Goal: Navigation & Orientation: Find specific page/section

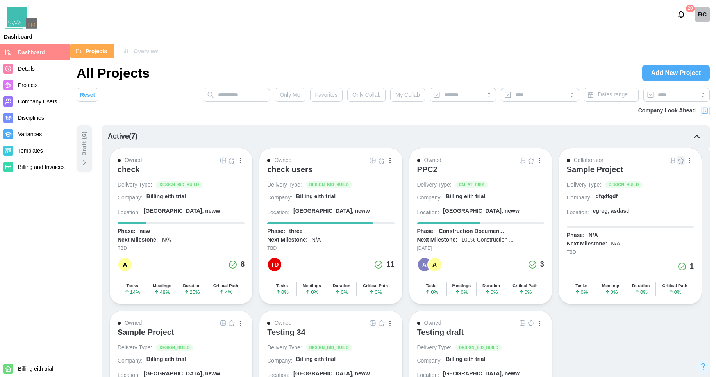
click at [41, 100] on span "Company Users" at bounding box center [37, 101] width 39 height 6
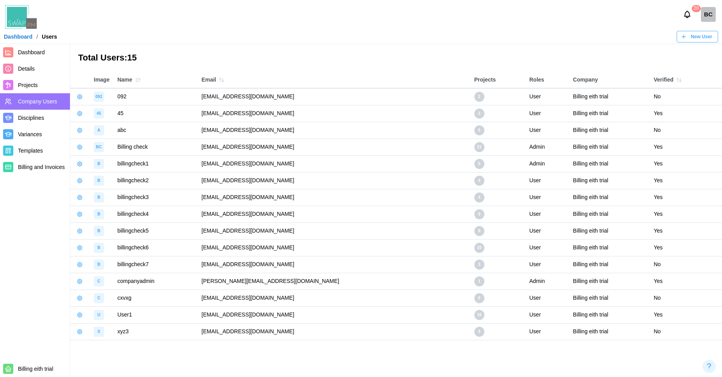
click at [28, 49] on span "Dashboard" at bounding box center [31, 52] width 27 height 6
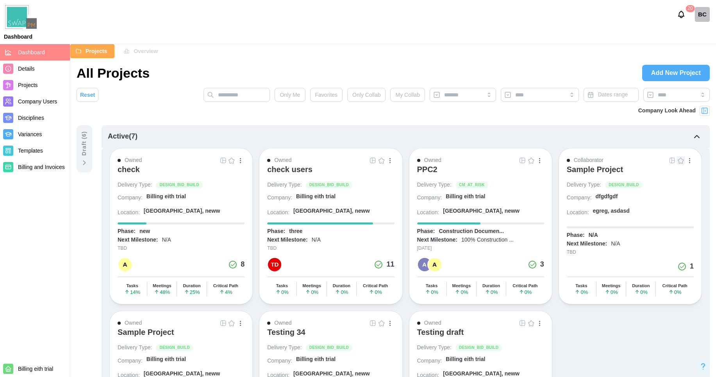
click at [703, 11] on div "BC" at bounding box center [702, 14] width 15 height 15
click at [43, 98] on span "Company Users" at bounding box center [37, 101] width 39 height 6
